Goal: Browse casually

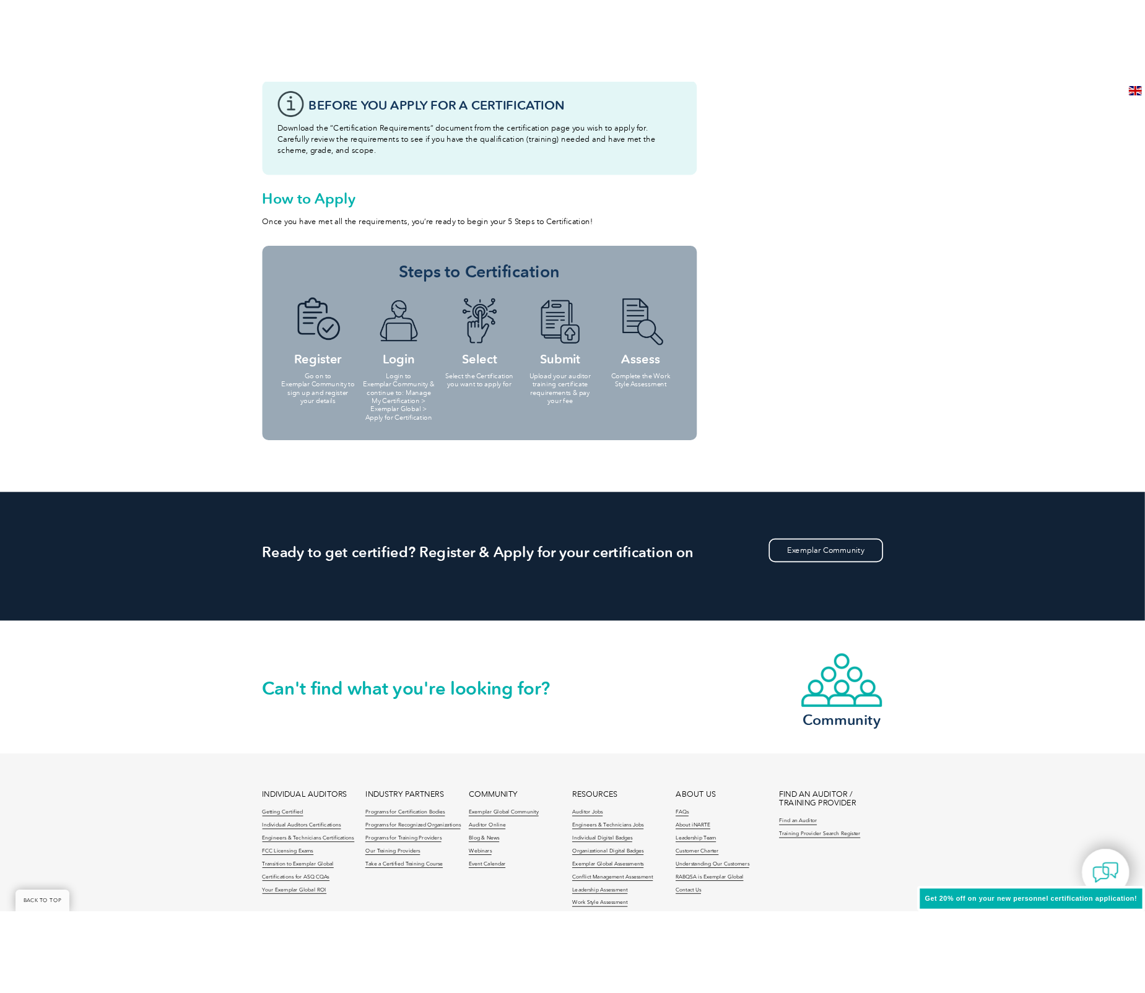
scroll to position [1289, 0]
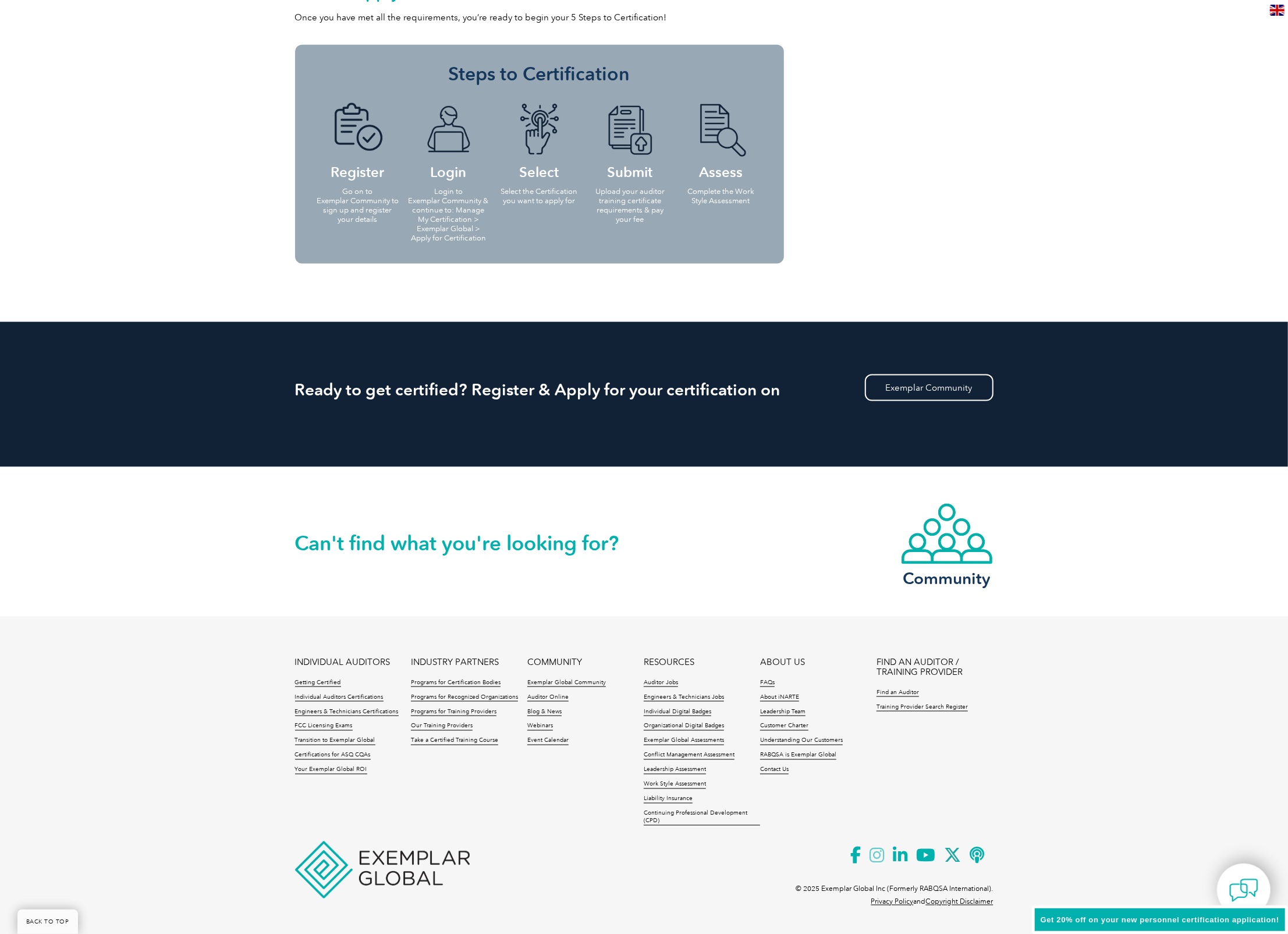
click at [876, 852] on icon at bounding box center [882, 856] width 24 height 28
click at [897, 860] on icon at bounding box center [904, 856] width 24 height 28
click at [930, 853] on icon at bounding box center [931, 856] width 28 height 28
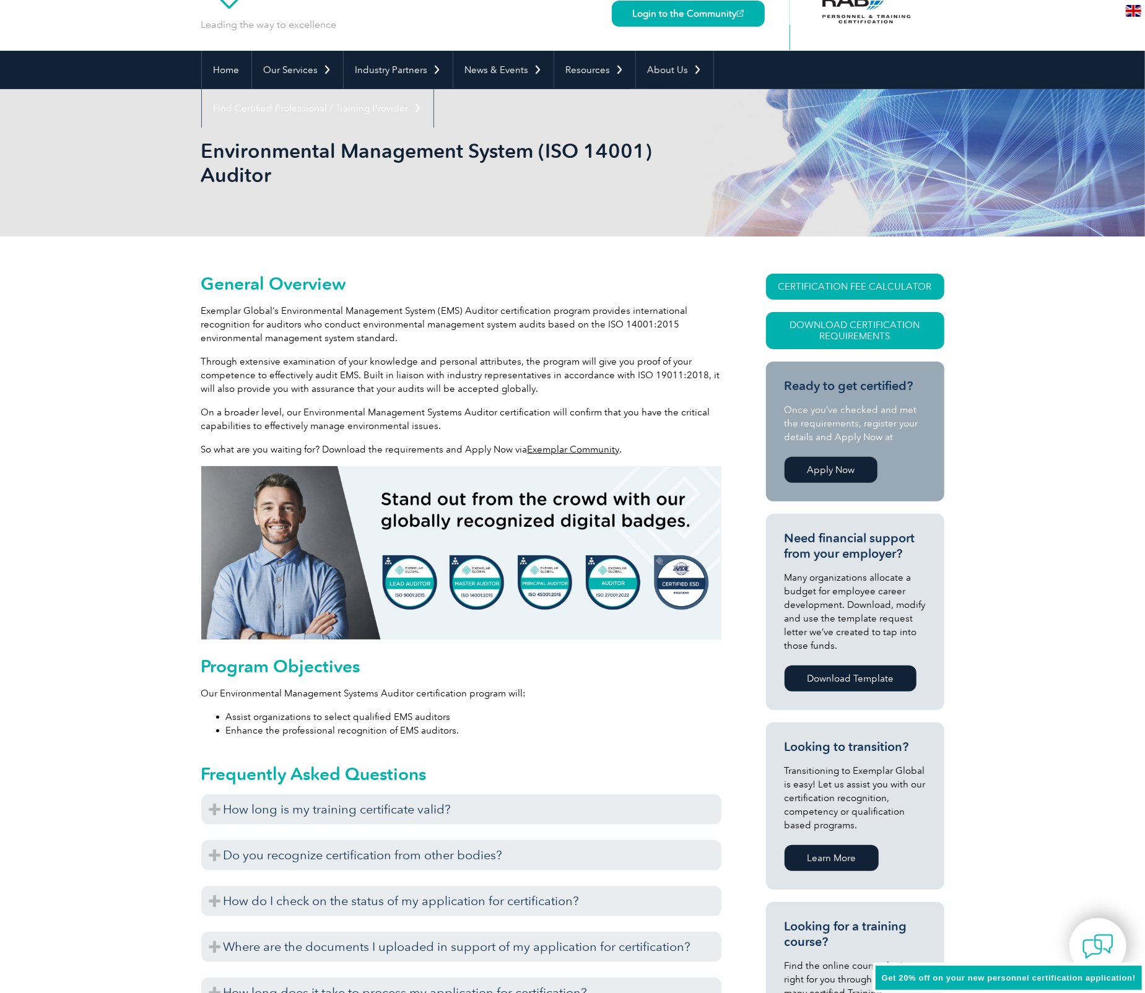
scroll to position [0, 0]
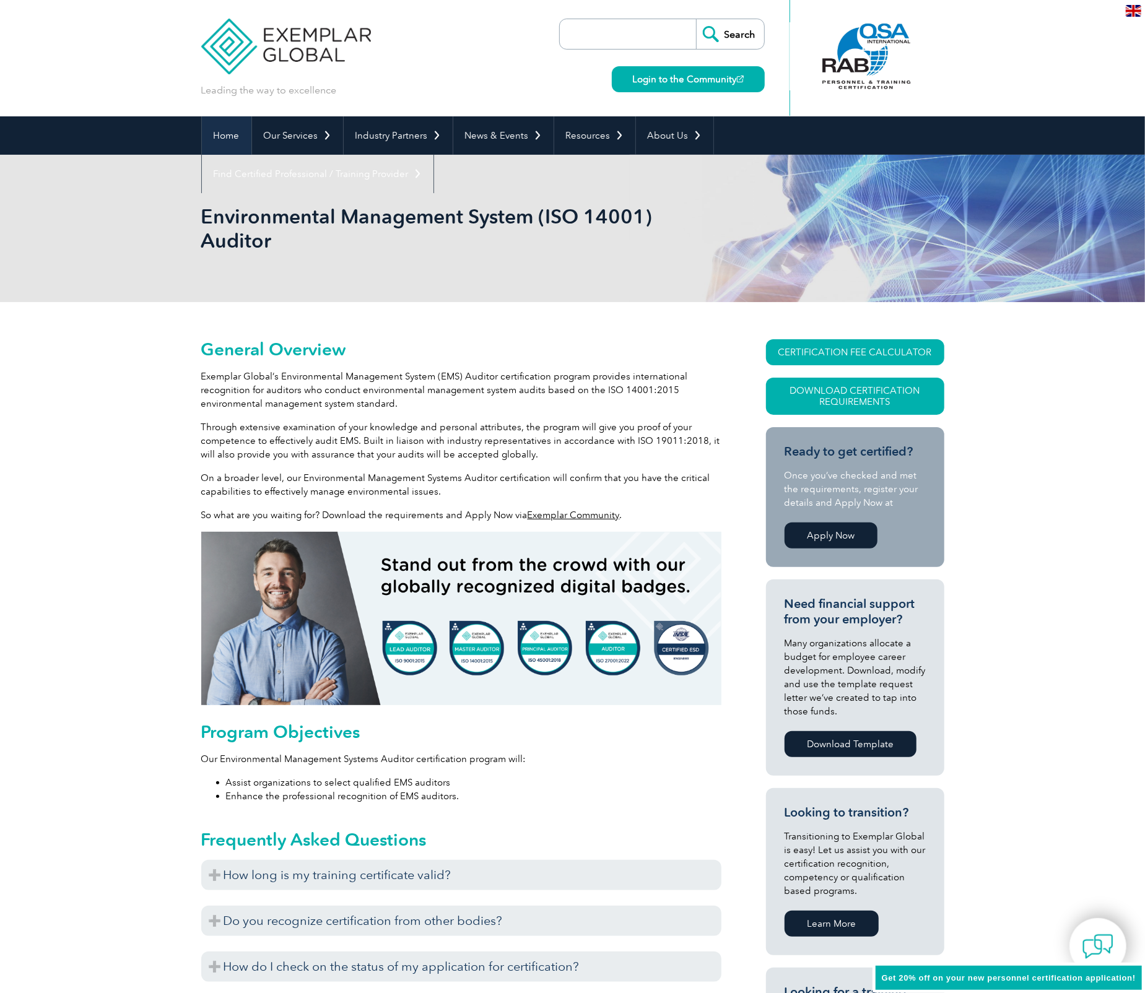
click at [216, 124] on link "Home" at bounding box center [227, 135] width 50 height 38
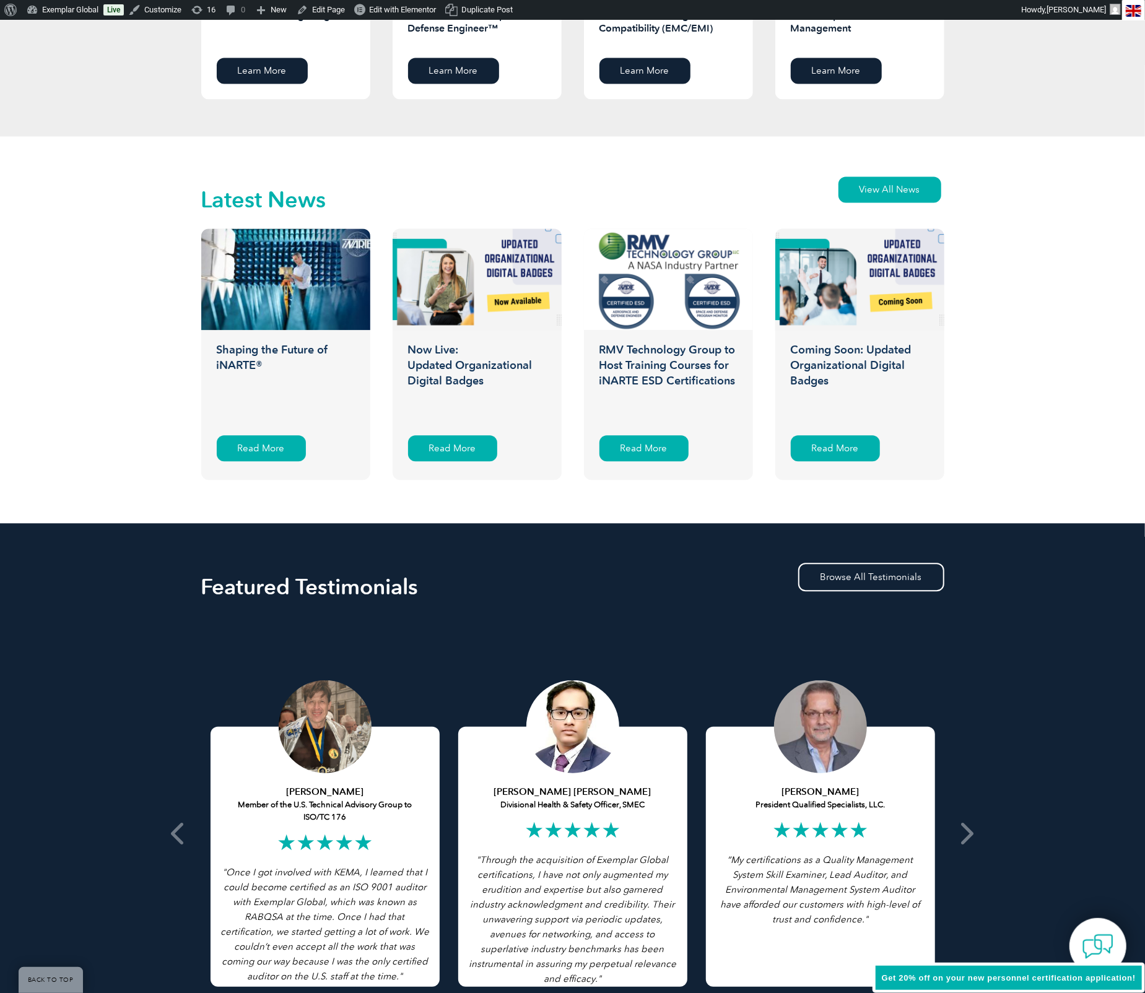
scroll to position [1828, 0]
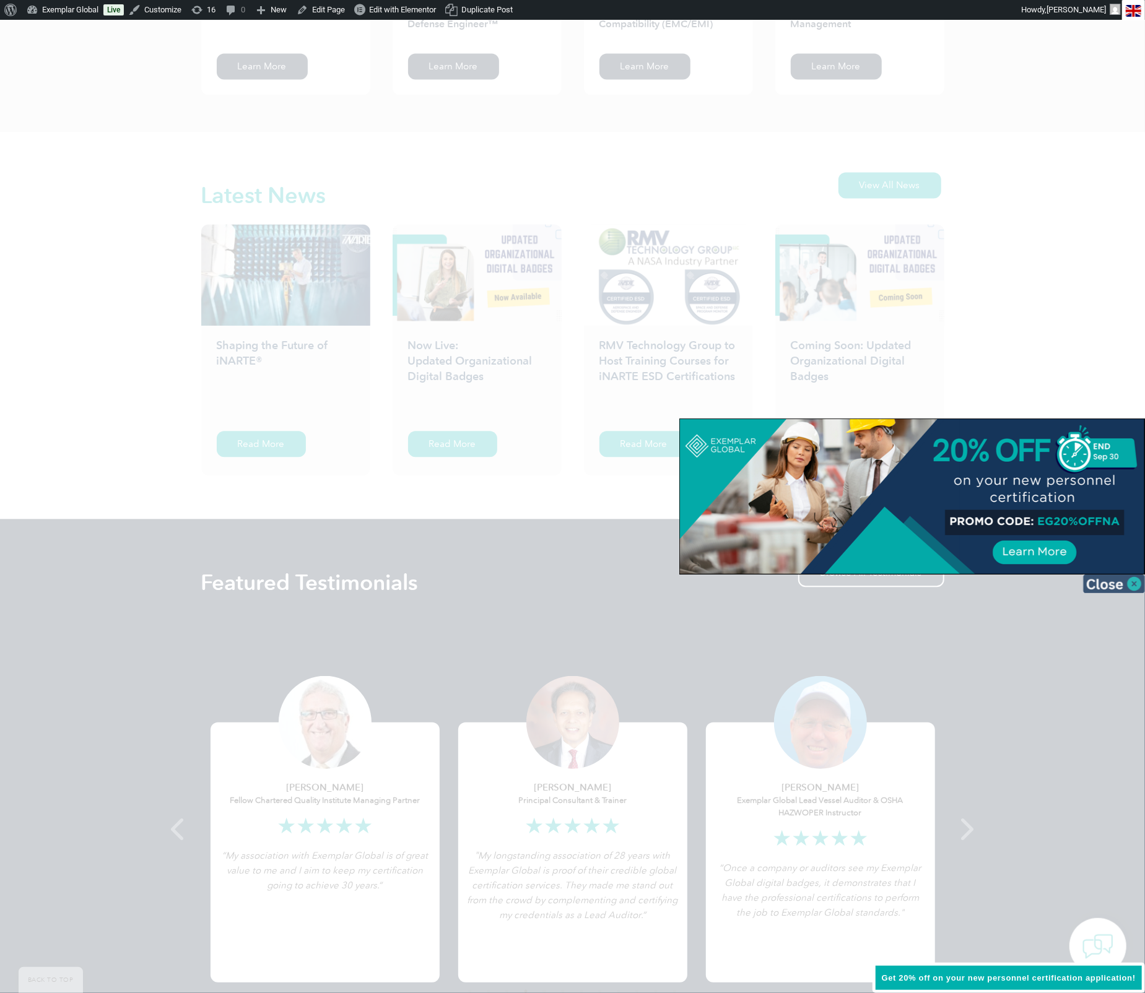
click at [1133, 583] on img at bounding box center [1114, 584] width 62 height 19
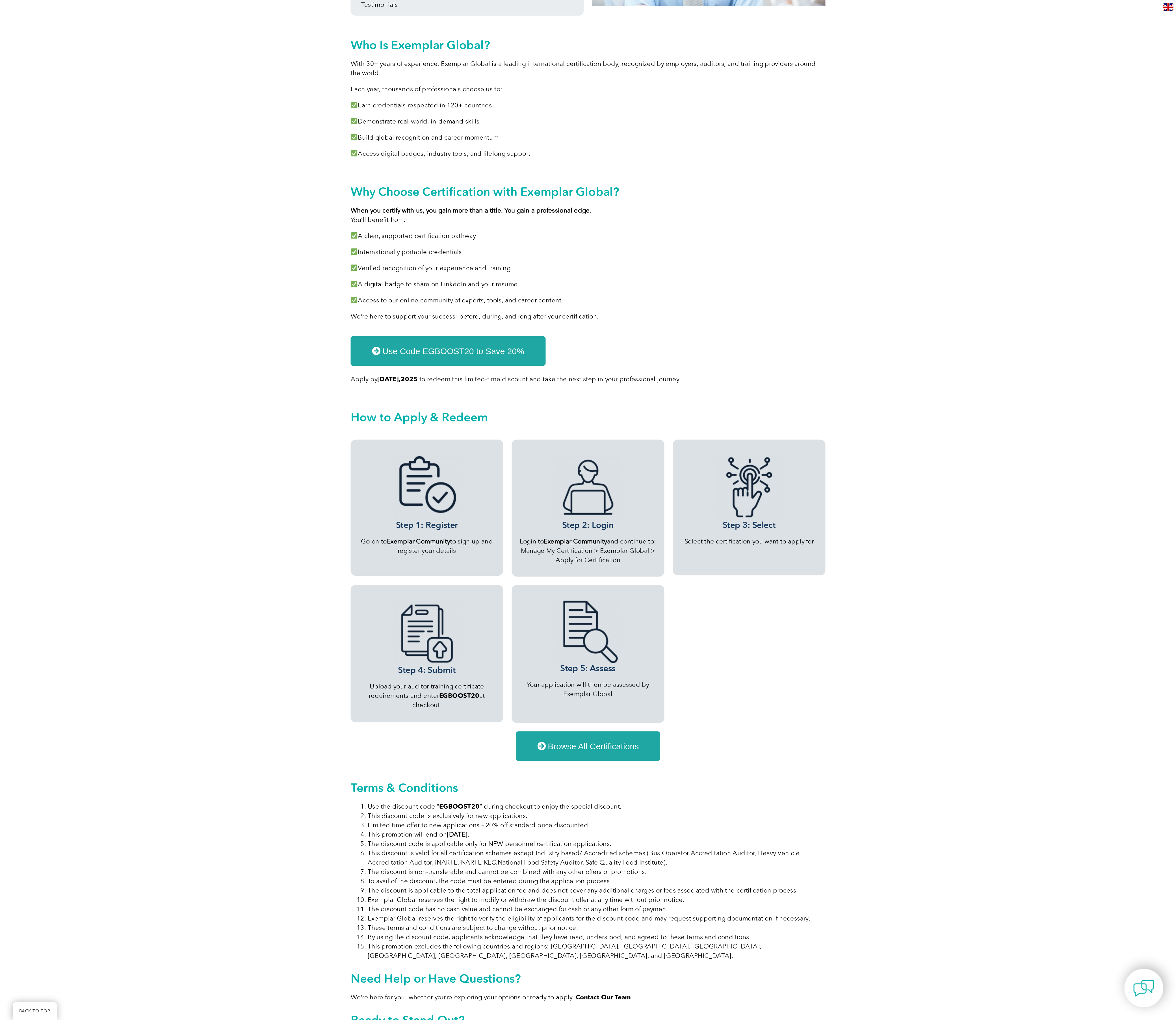
scroll to position [242, 0]
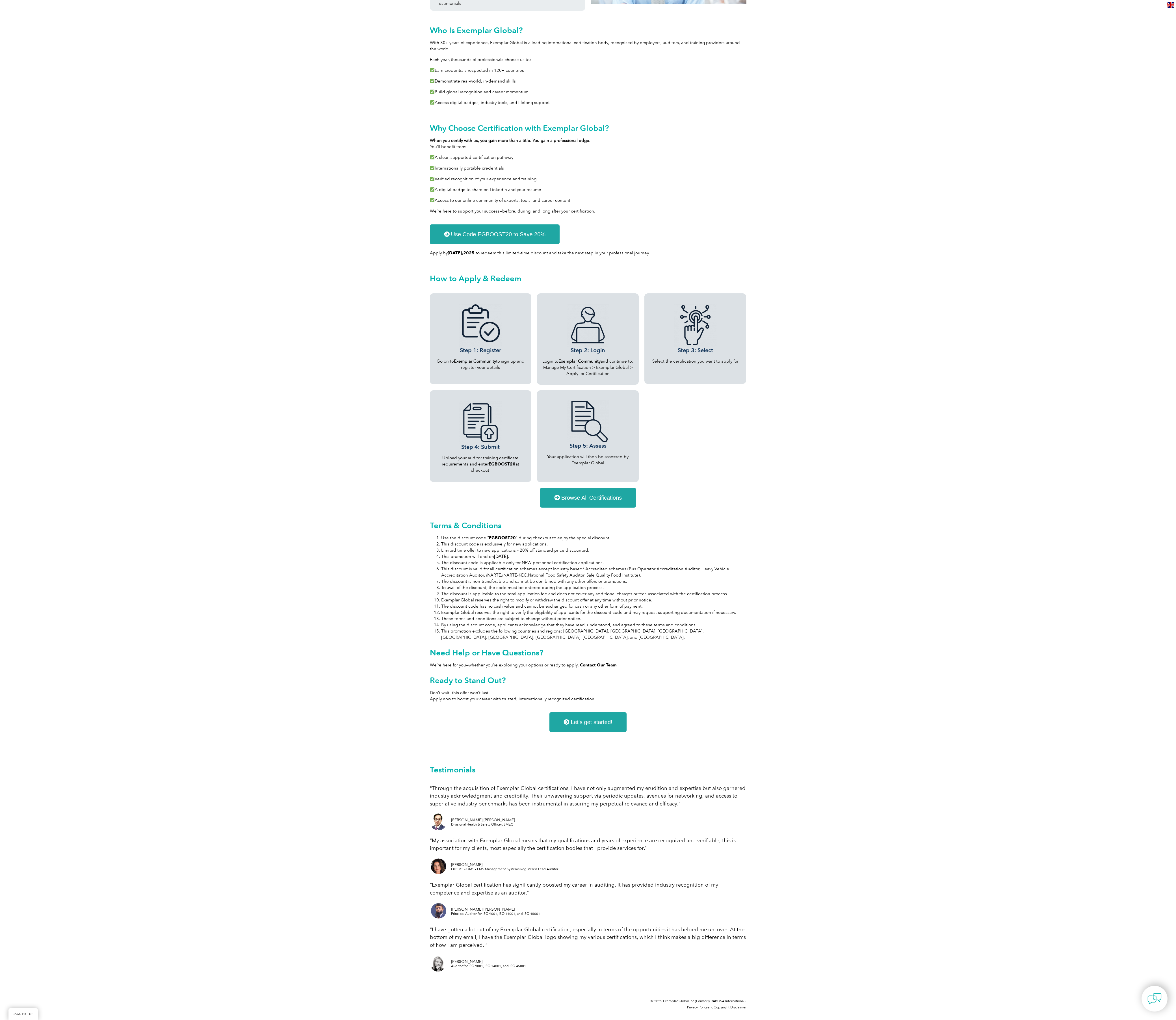
drag, startPoint x: 524, startPoint y: 0, endPoint x: 815, endPoint y: 525, distance: 600.3
click at [522, 453] on div "Get Certified. Get Recognized. Get 20% Off — Until September 30 Now is your mom…" at bounding box center [588, 406] width 1176 height 1278
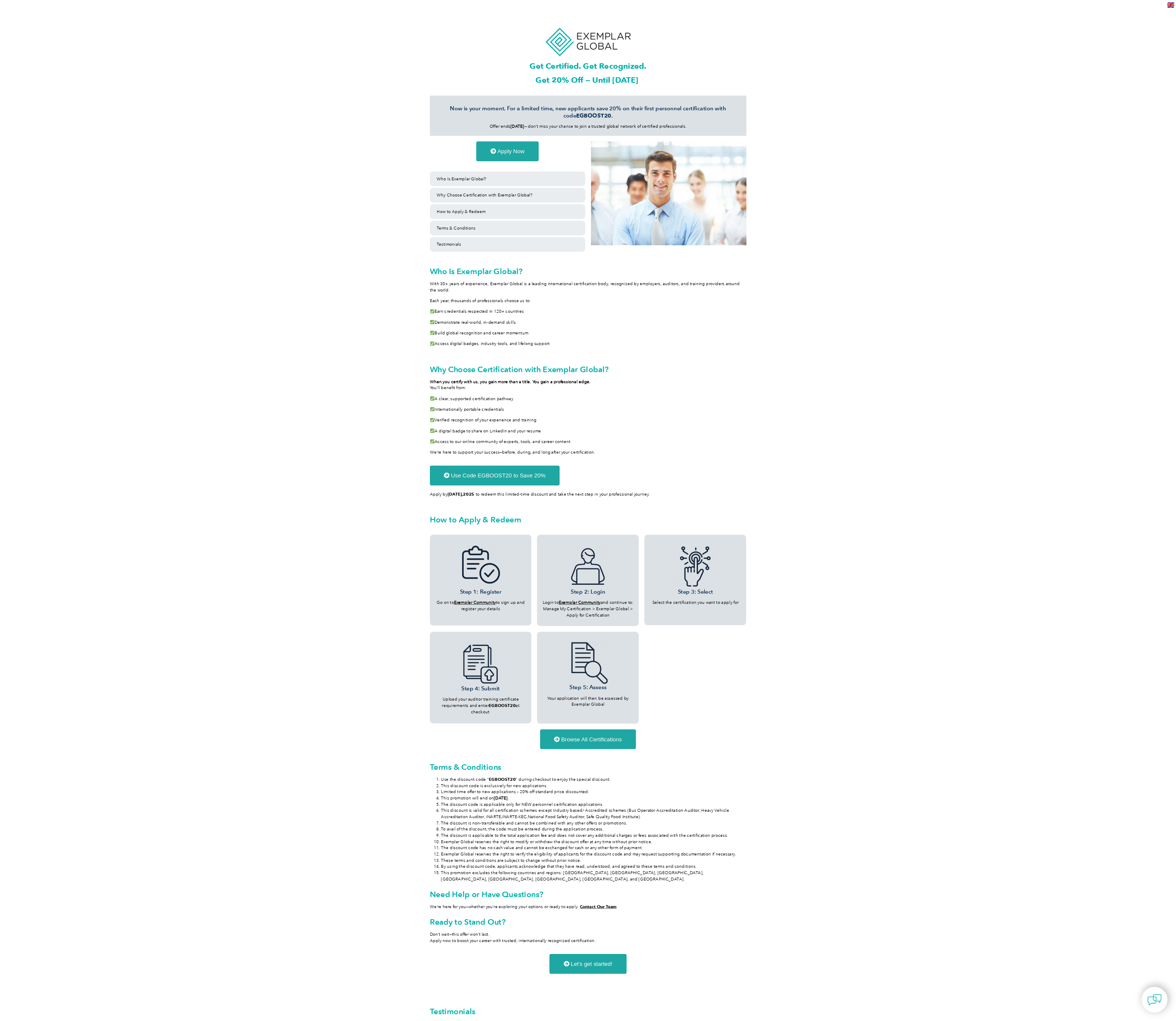
scroll to position [0, 0]
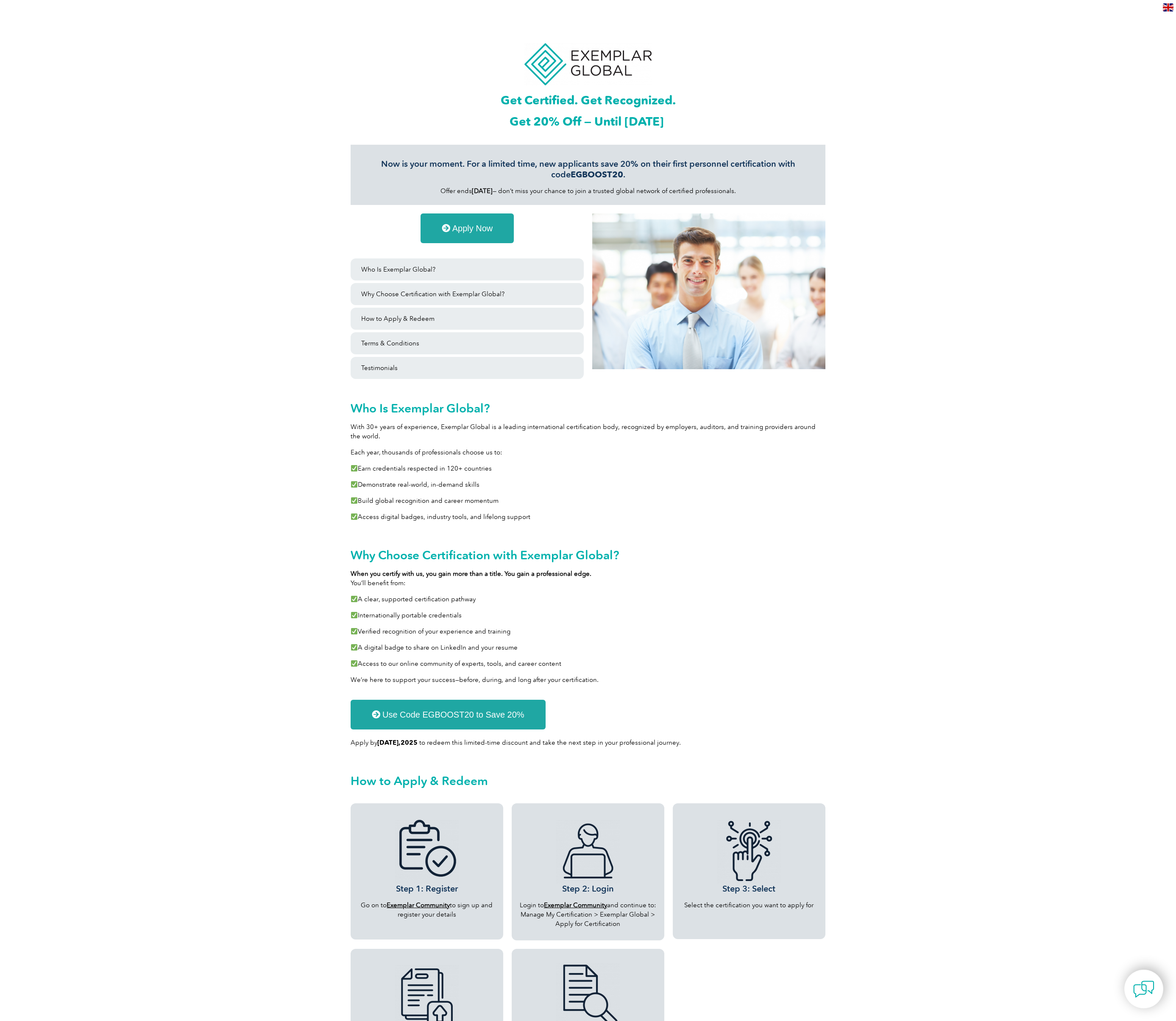
drag, startPoint x: 1764, startPoint y: 0, endPoint x: 898, endPoint y: 709, distance: 1119.2
click at [784, 680] on div "Get Certified. Get Recognized. Get 20% Off — Until September 30 Now is your mom…" at bounding box center [588, 972] width 1176 height 1918
click at [784, 680] on section "How to Apply & Redeem" at bounding box center [588, 778] width 509 height 40
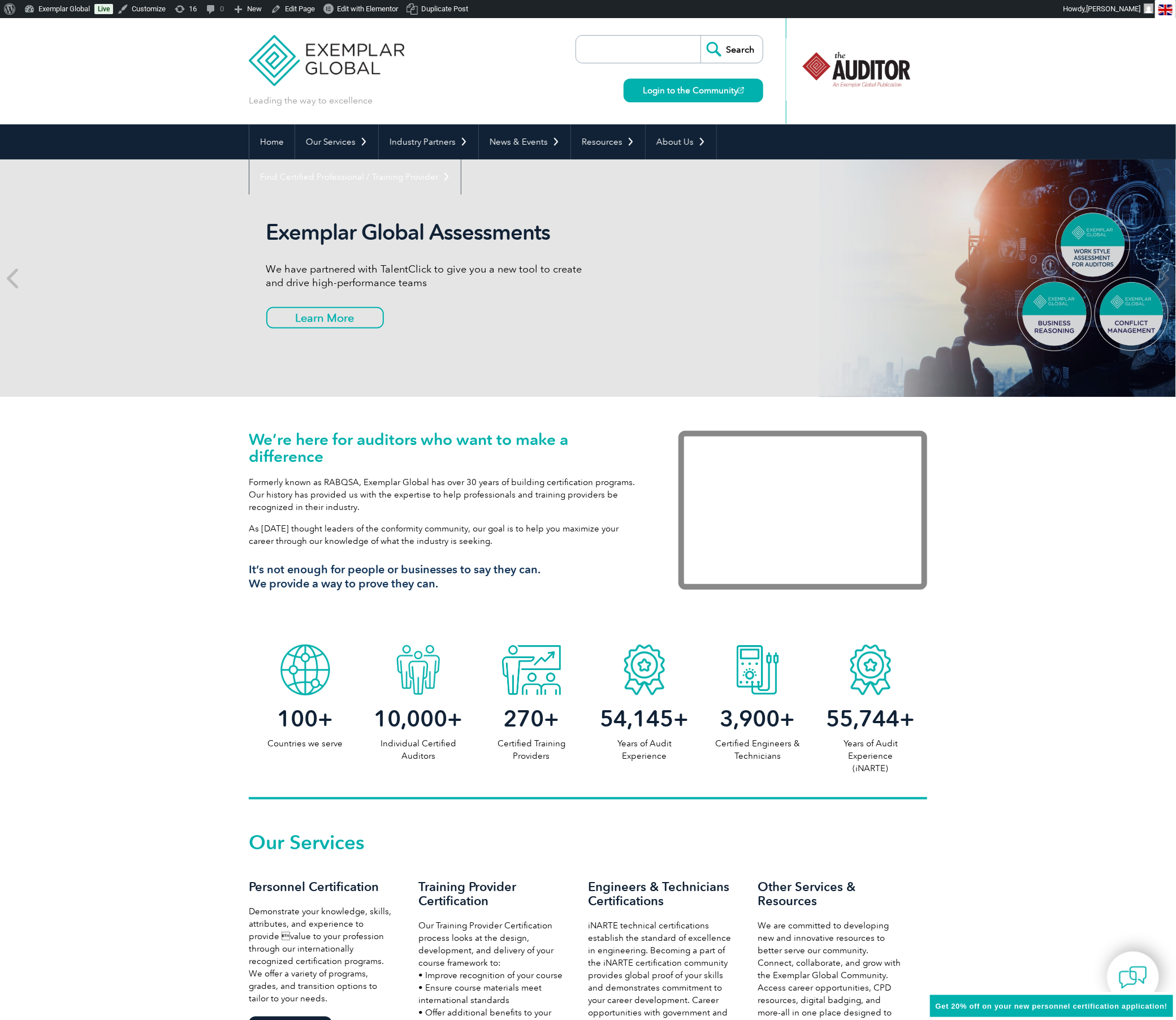
drag, startPoint x: 1532, startPoint y: 0, endPoint x: 1075, endPoint y: 763, distance: 889.4
click at [1075, 763] on div "100 + Countries we serve 10,000 + Individual Certified Auditors 270 + Certified…" at bounding box center [588, 720] width 1176 height 161
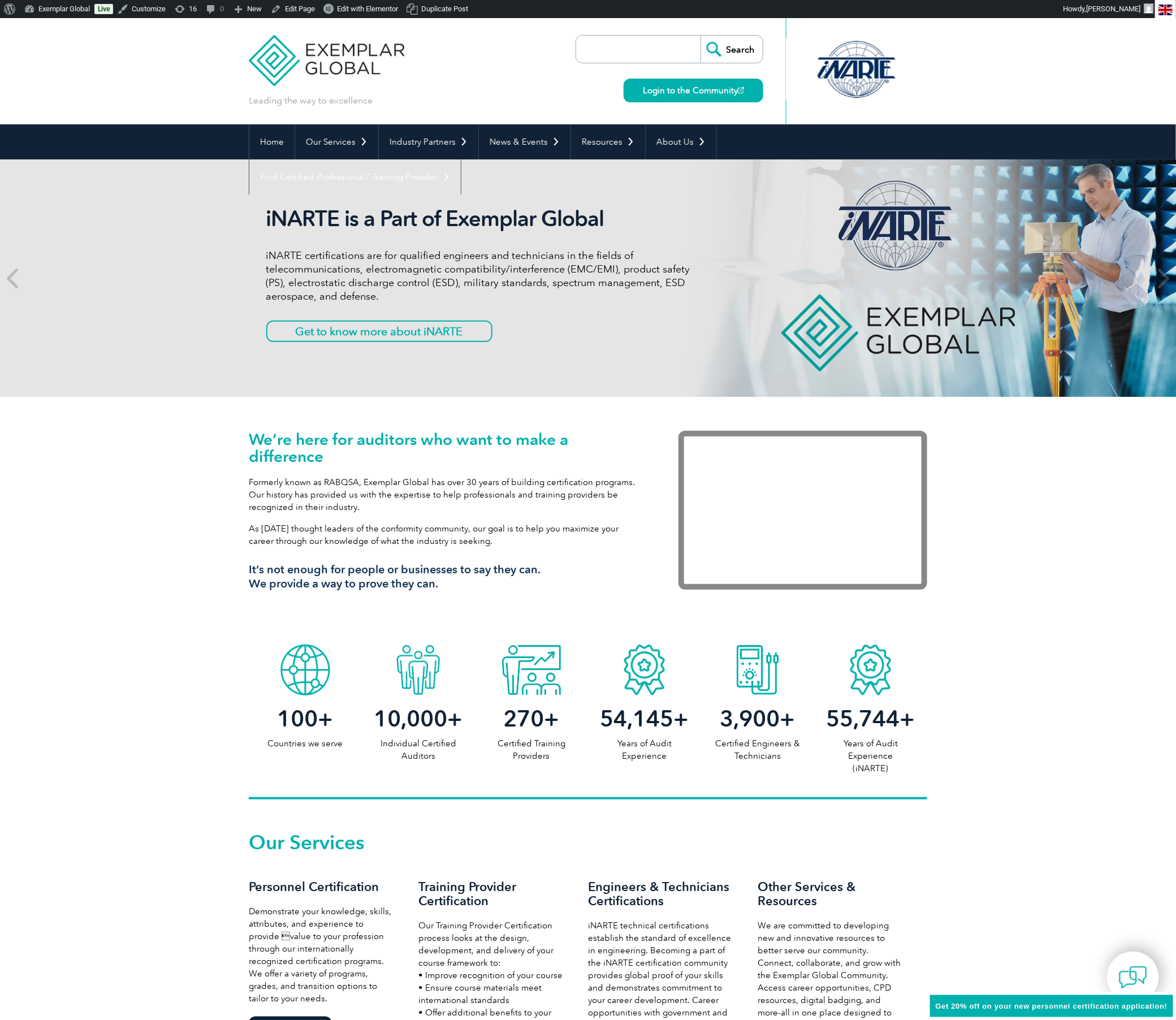
click at [158, 553] on div "We’re here for auditors who want to make a difference Formerly known as RABQSA,…" at bounding box center [588, 518] width 1176 height 242
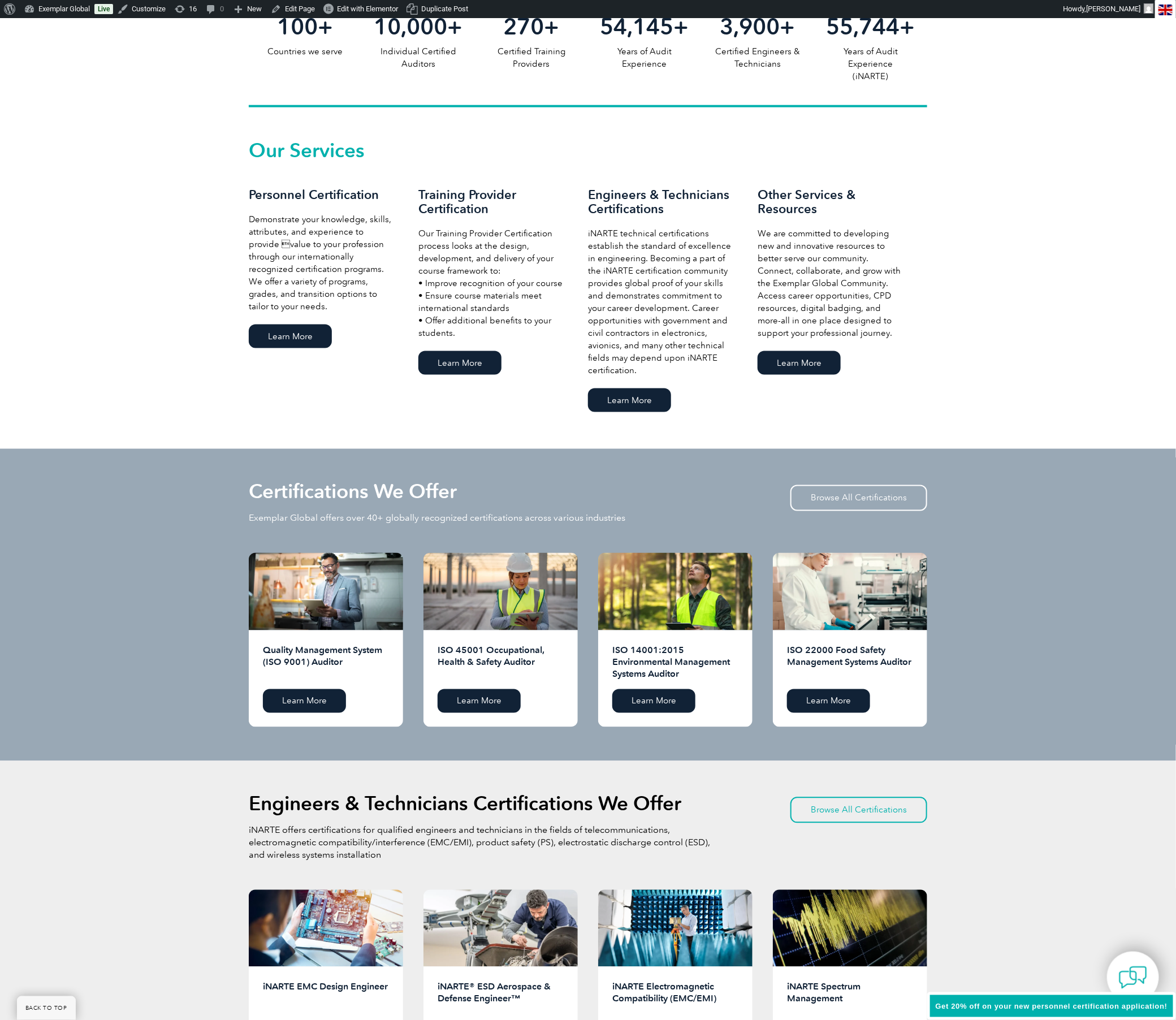
scroll to position [807, 0]
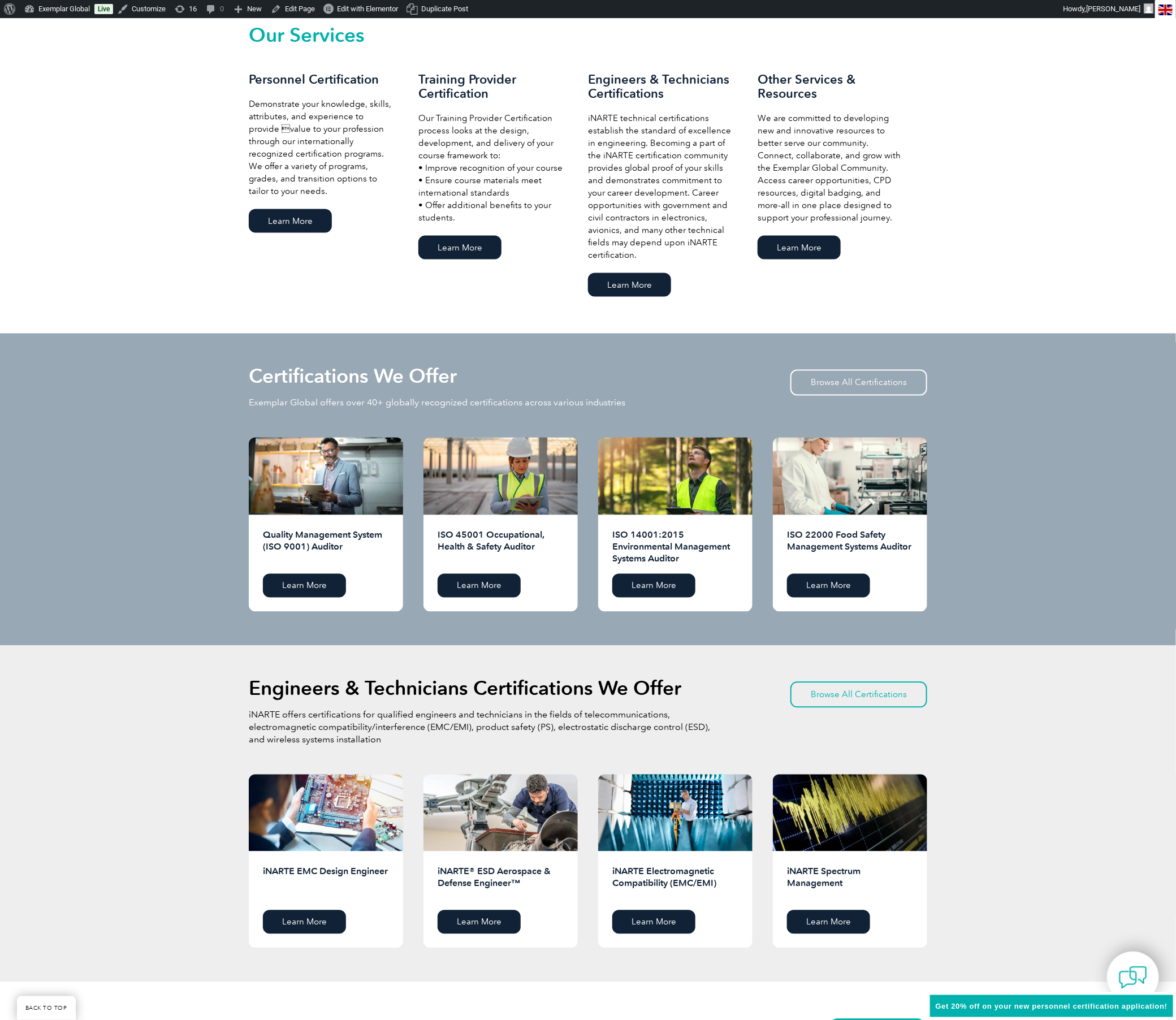
click at [151, 226] on div "Our Services Personnel Certification Demonstrate your knowledge, skills, attrib…" at bounding box center [588, 163] width 1176 height 342
